Goal: Information Seeking & Learning: Check status

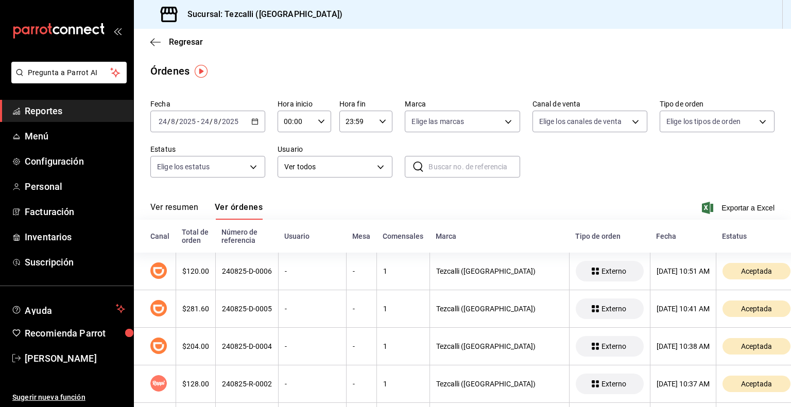
click at [185, 207] on button "Ver resumen" at bounding box center [174, 211] width 48 height 18
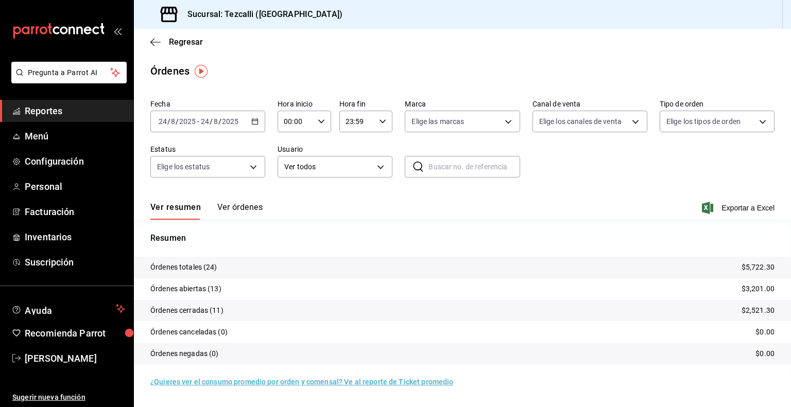
click at [233, 209] on button "Ver órdenes" at bounding box center [239, 211] width 45 height 18
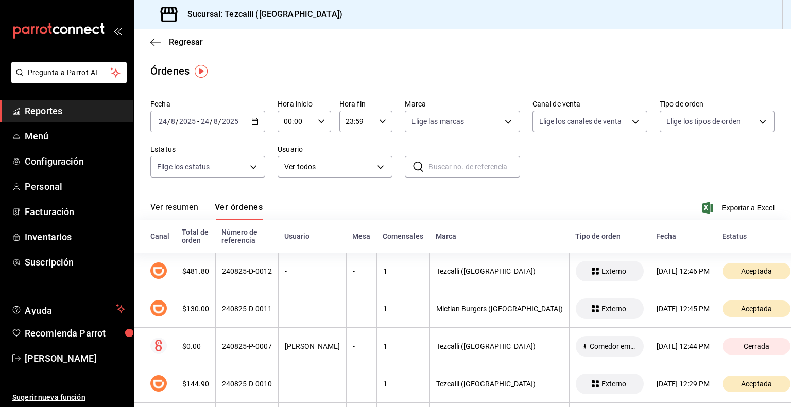
click at [183, 207] on button "Ver resumen" at bounding box center [174, 211] width 48 height 18
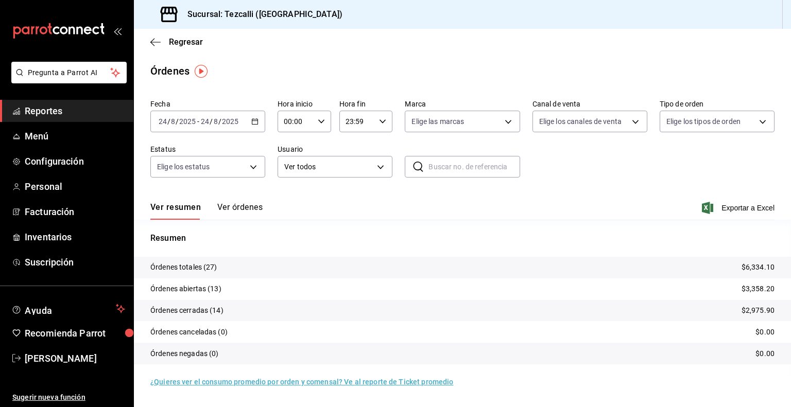
click at [242, 210] on button "Ver órdenes" at bounding box center [239, 211] width 45 height 18
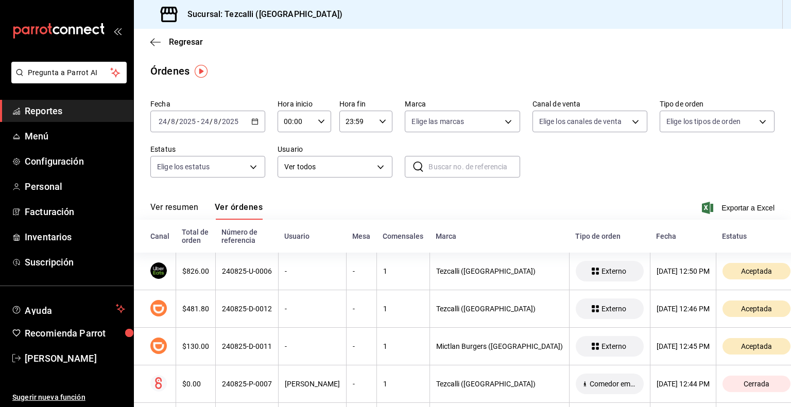
click at [188, 212] on button "Ver resumen" at bounding box center [174, 211] width 48 height 18
